Goal: Information Seeking & Learning: Learn about a topic

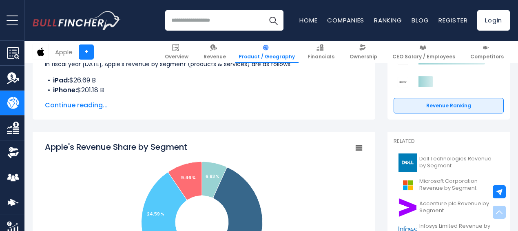
scroll to position [163, 0]
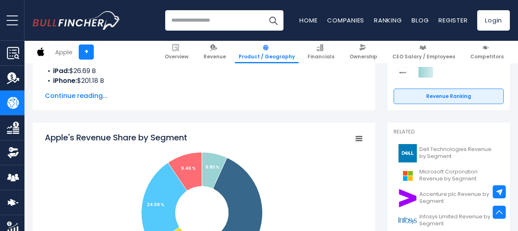
click at [72, 99] on span "Continue reading..." at bounding box center [204, 96] width 318 height 10
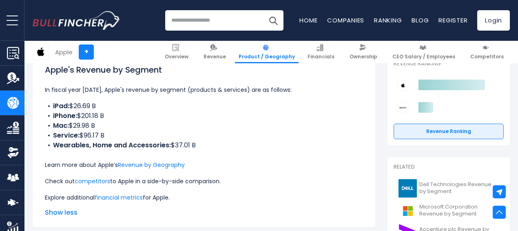
scroll to position [127, 0]
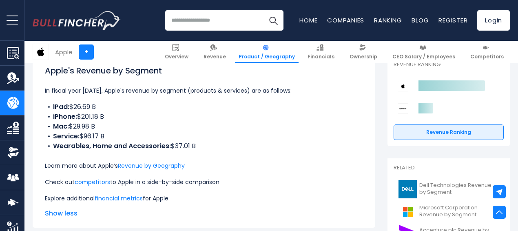
drag, startPoint x: 190, startPoint y: 146, endPoint x: 73, endPoint y: 118, distance: 120.6
click at [73, 118] on ul "iPad: $26.69 B iPhone: $201.18 B Mac: $29.98 B Service: $96.17 B Wearables, Hom…" at bounding box center [204, 126] width 318 height 49
click at [73, 118] on li "iPhone: $201.18 B" at bounding box center [204, 117] width 318 height 10
drag, startPoint x: 71, startPoint y: 116, endPoint x: 117, endPoint y: 115, distance: 45.3
click at [117, 115] on li "iPhone: $201.18 B" at bounding box center [204, 117] width 318 height 10
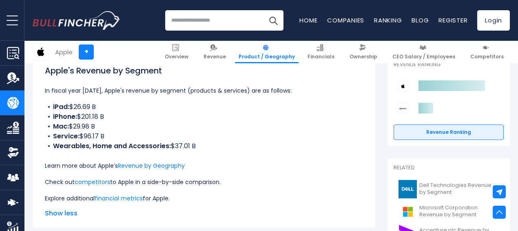
click at [118, 119] on li "iPhone: $201.18 B" at bounding box center [204, 117] width 318 height 10
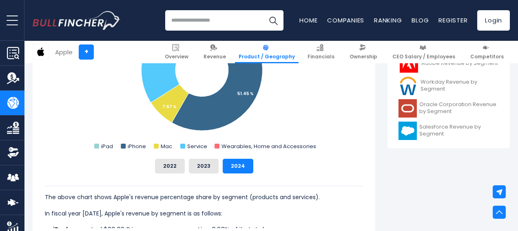
scroll to position [372, 0]
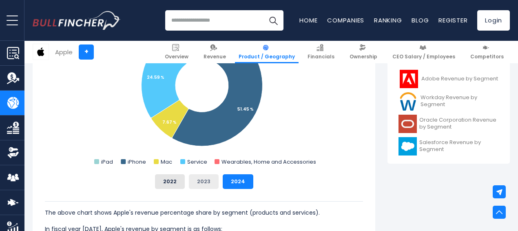
click at [201, 182] on button "2023" at bounding box center [204, 181] width 30 height 15
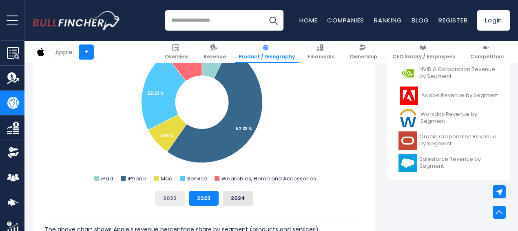
scroll to position [353, 0]
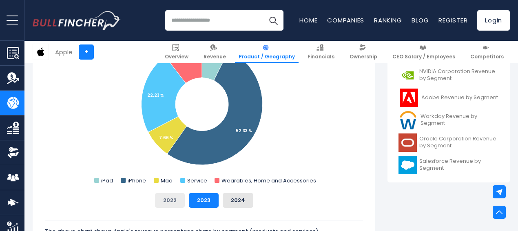
click at [166, 203] on button "2022" at bounding box center [170, 200] width 30 height 15
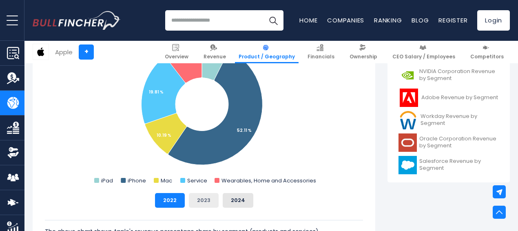
click at [199, 202] on button "2023" at bounding box center [204, 200] width 30 height 15
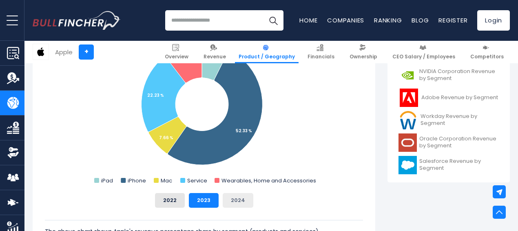
click at [223, 201] on button "2024" at bounding box center [238, 200] width 31 height 15
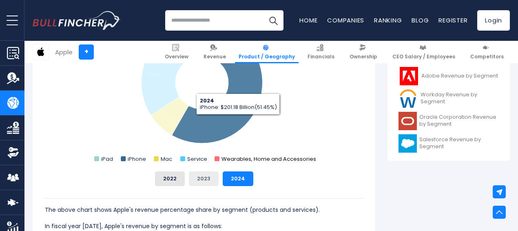
scroll to position [379, 0]
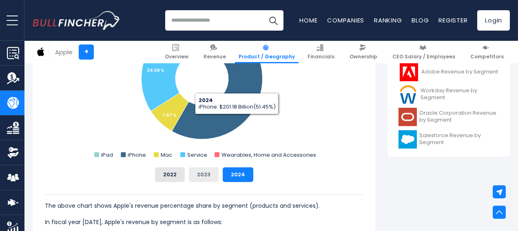
click at [201, 173] on button "2023" at bounding box center [204, 174] width 30 height 15
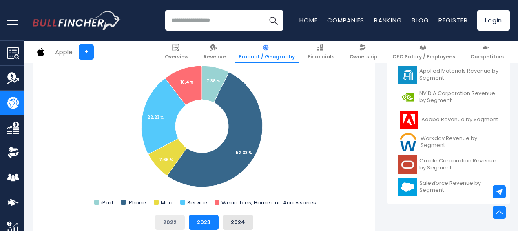
scroll to position [331, 0]
click at [170, 219] on button "2022" at bounding box center [170, 222] width 30 height 15
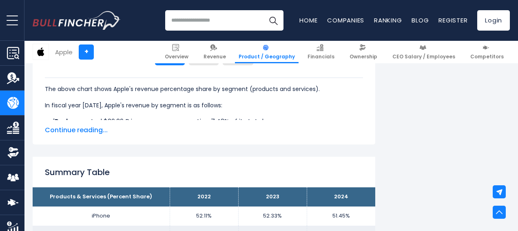
scroll to position [496, 0]
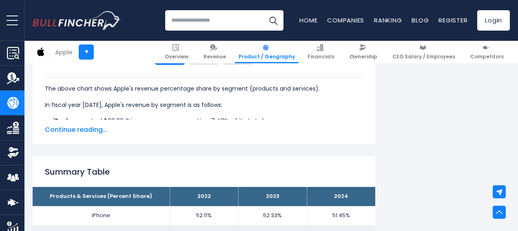
click at [47, 132] on span "Continue reading..." at bounding box center [204, 130] width 318 height 10
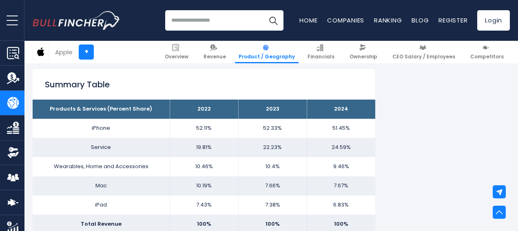
scroll to position [669, 0]
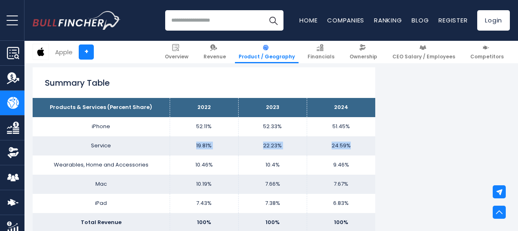
drag, startPoint x: 189, startPoint y: 149, endPoint x: 347, endPoint y: 149, distance: 157.8
click at [347, 149] on tr "Service 19.81% 22.23% 24.59%" at bounding box center [204, 145] width 342 height 19
click at [347, 149] on td "24.59%" at bounding box center [341, 145] width 68 height 19
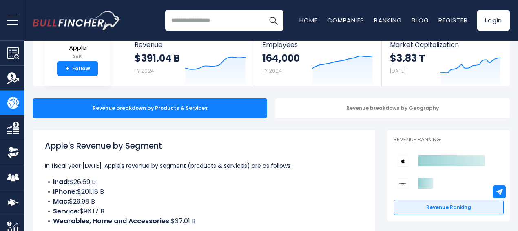
scroll to position [61, 0]
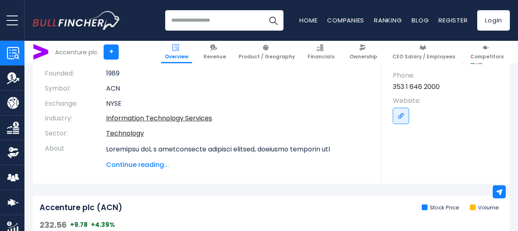
scroll to position [134, 0]
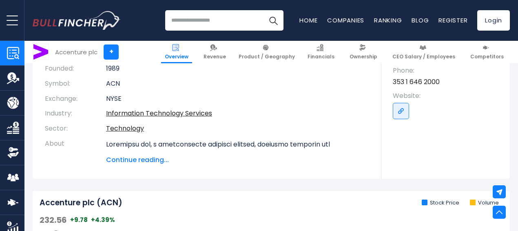
click at [136, 158] on span "Continue reading..." at bounding box center [237, 160] width 263 height 10
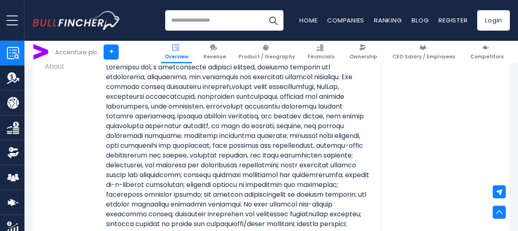
scroll to position [212, 0]
